Goal: Transaction & Acquisition: Subscribe to service/newsletter

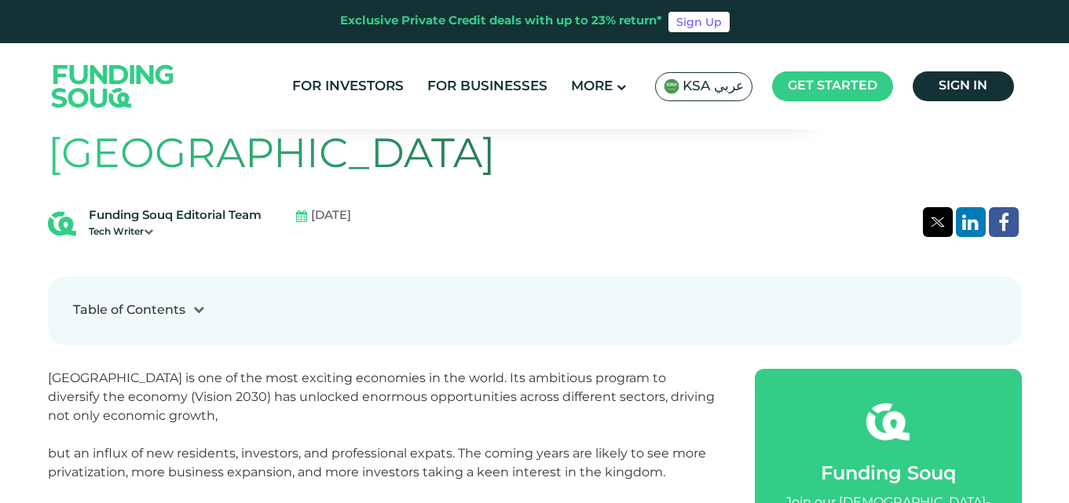
scroll to position [471, 0]
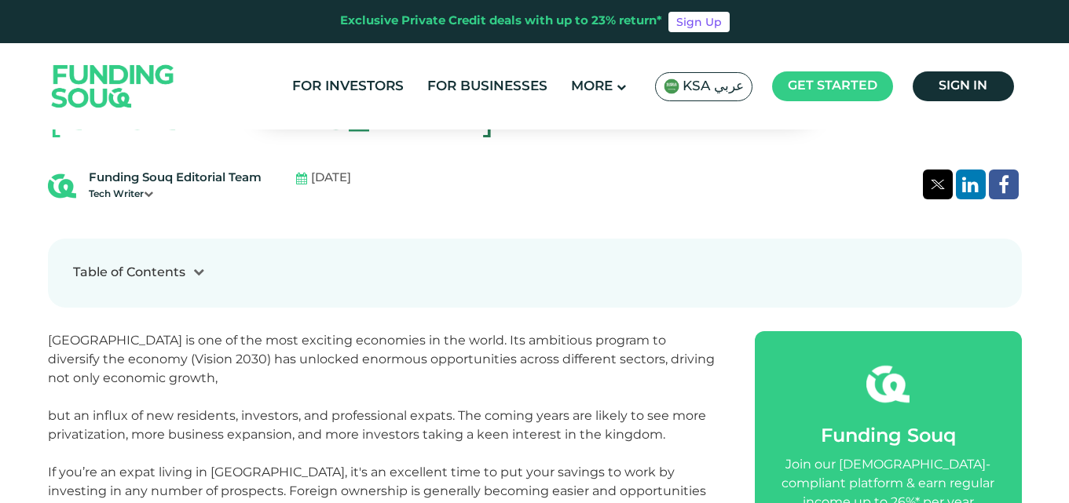
click at [201, 266] on icon at bounding box center [198, 271] width 11 height 11
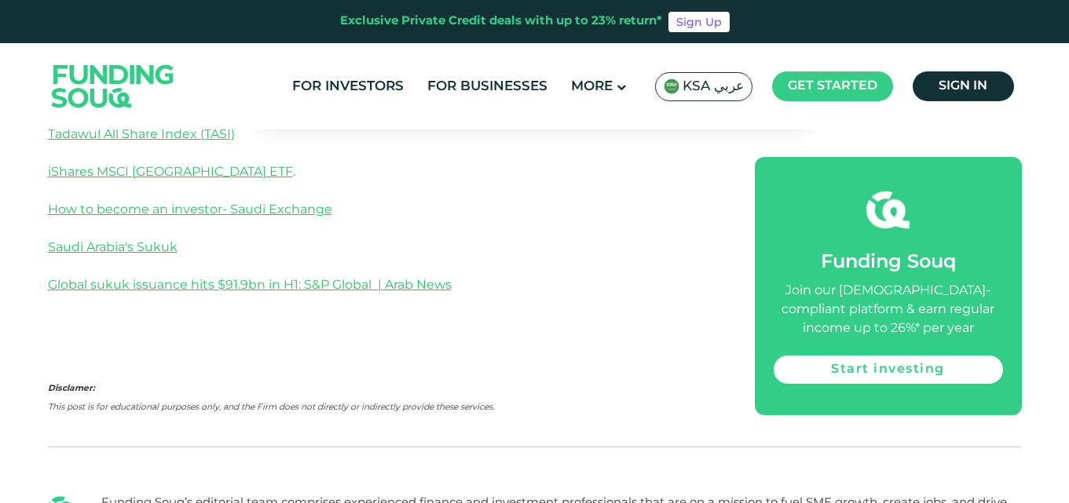
scroll to position [3220, 0]
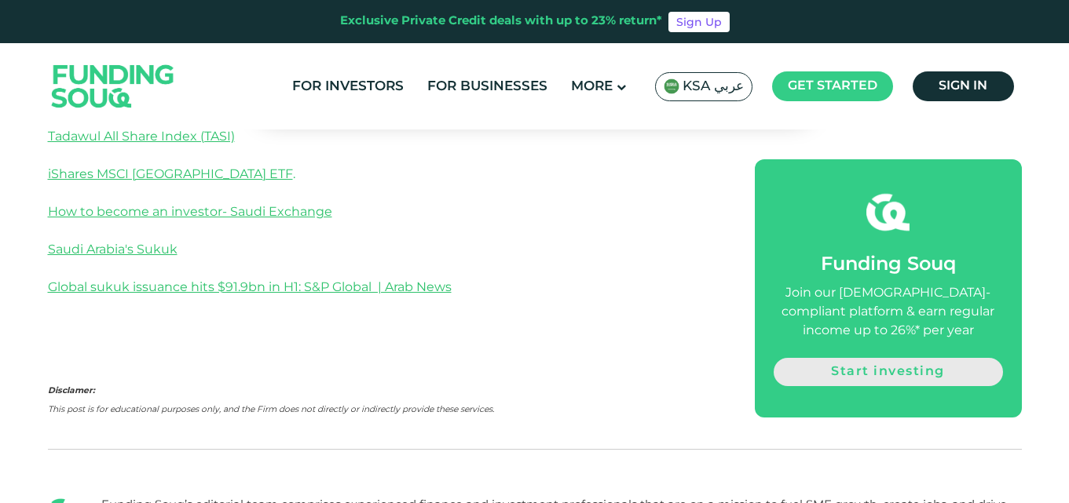
click at [875, 358] on link "Start investing" at bounding box center [888, 372] width 229 height 28
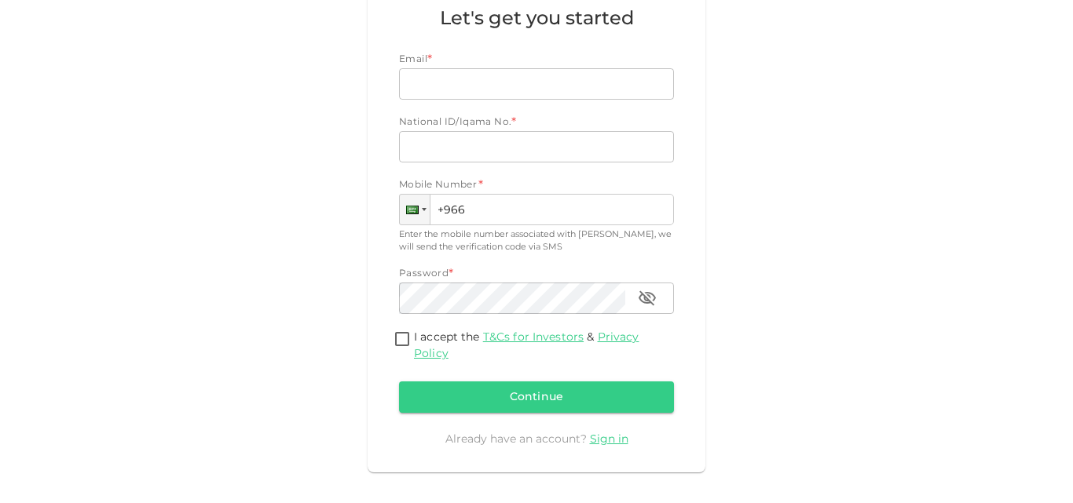
scroll to position [159, 0]
